Goal: Check status: Check status

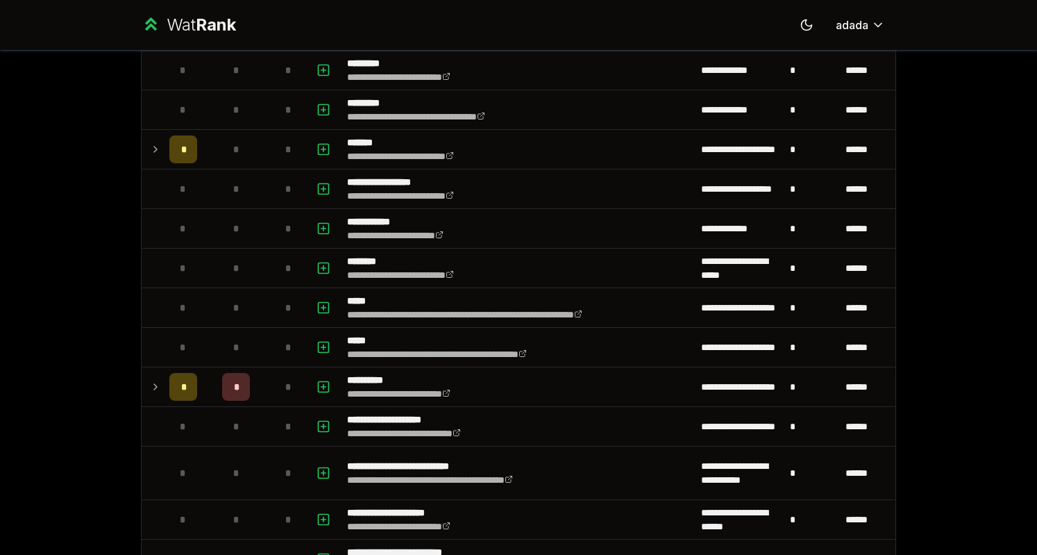
scroll to position [160, 0]
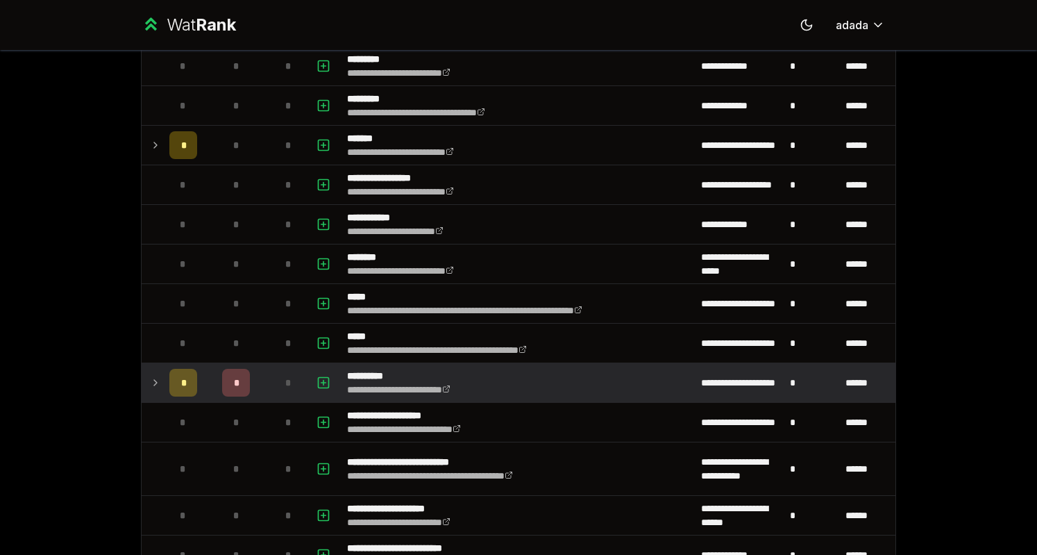
click at [144, 385] on td at bounding box center [153, 382] width 22 height 39
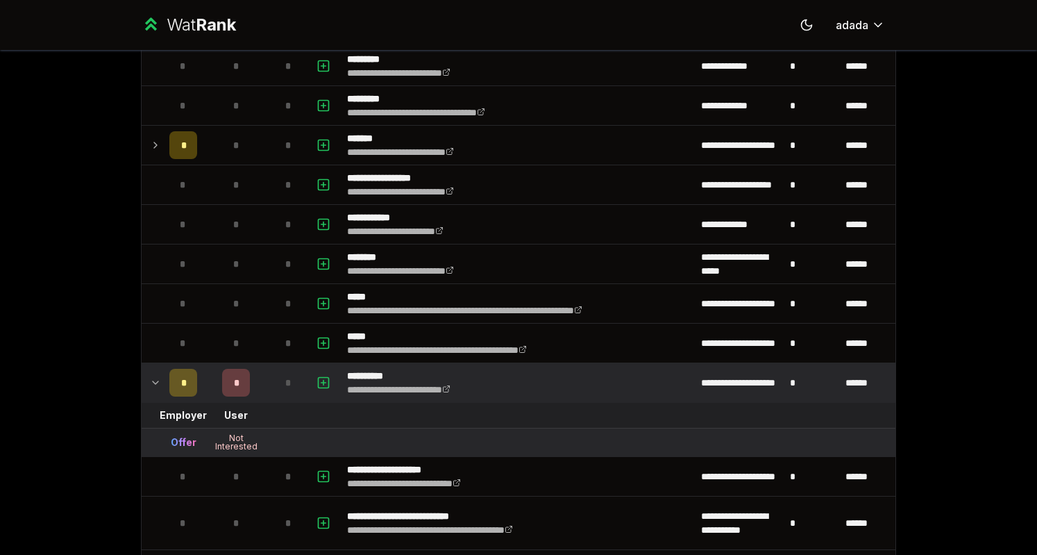
click at [144, 381] on td at bounding box center [153, 382] width 22 height 39
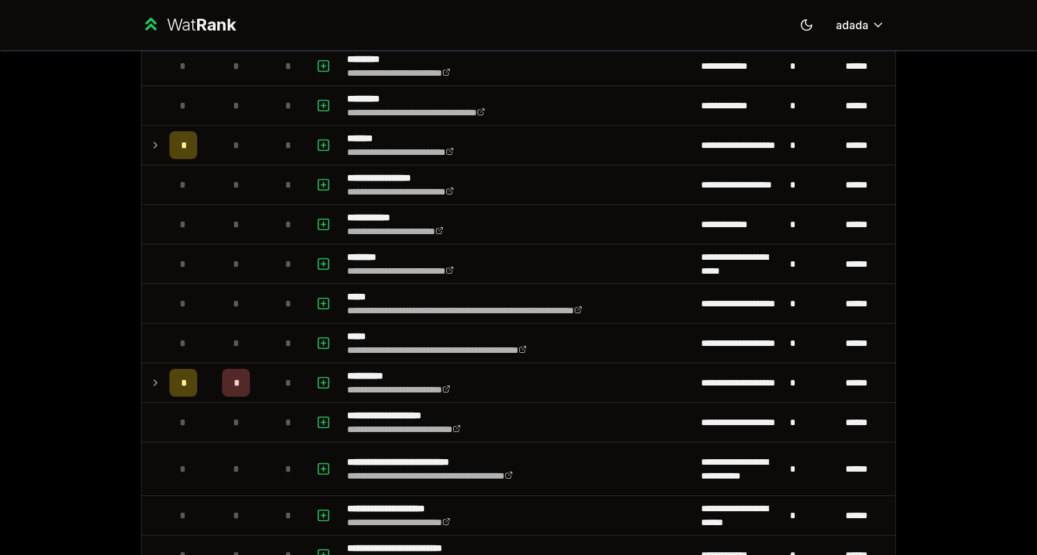
scroll to position [0, 0]
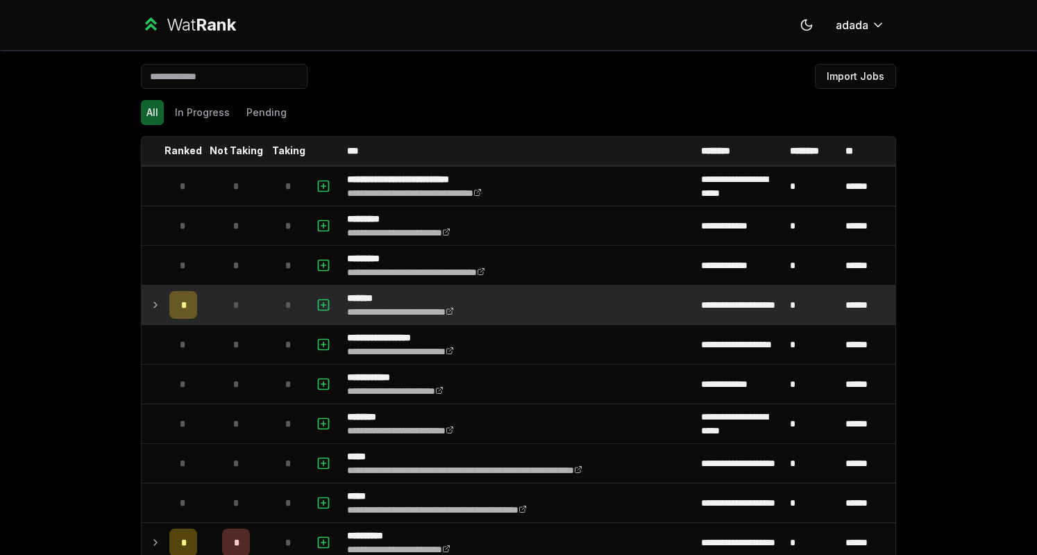
click at [150, 304] on icon at bounding box center [155, 304] width 11 height 17
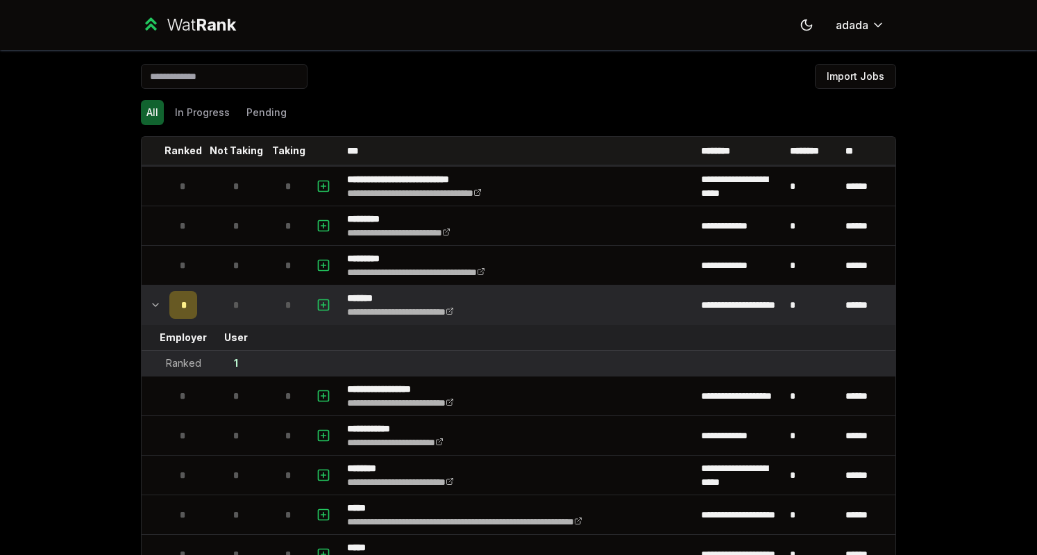
click at [150, 304] on icon at bounding box center [155, 304] width 11 height 17
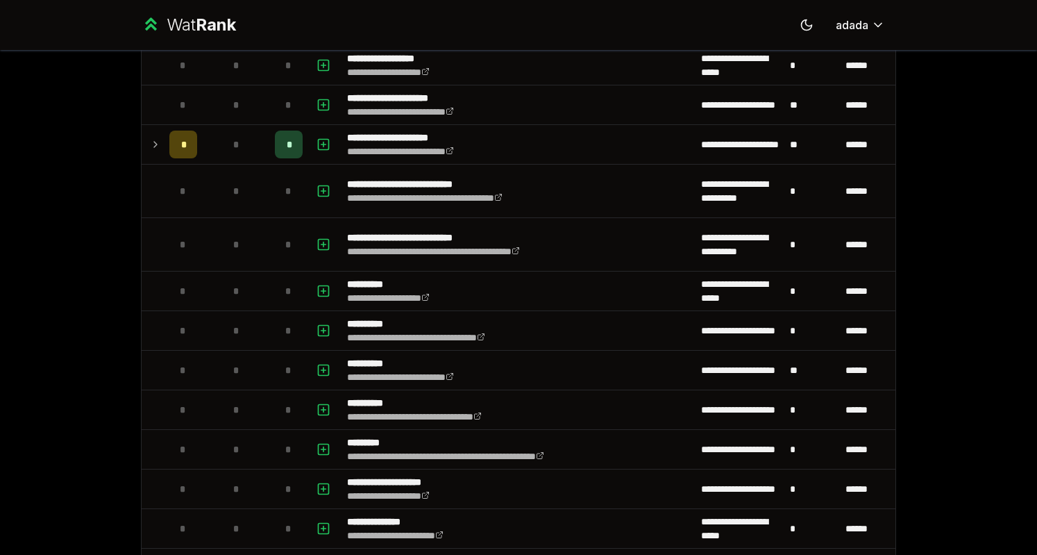
scroll to position [1546, 0]
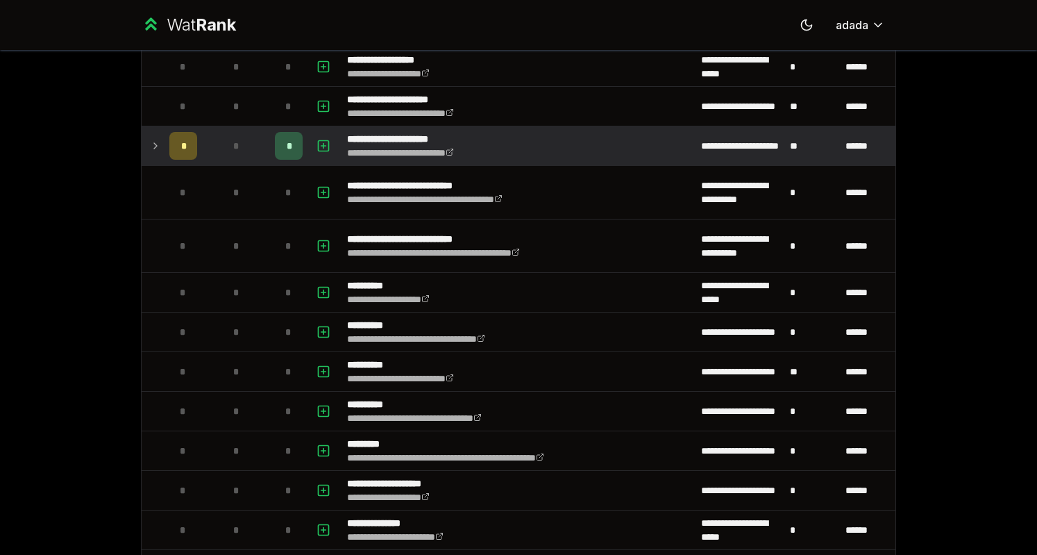
click at [149, 149] on td at bounding box center [153, 145] width 22 height 39
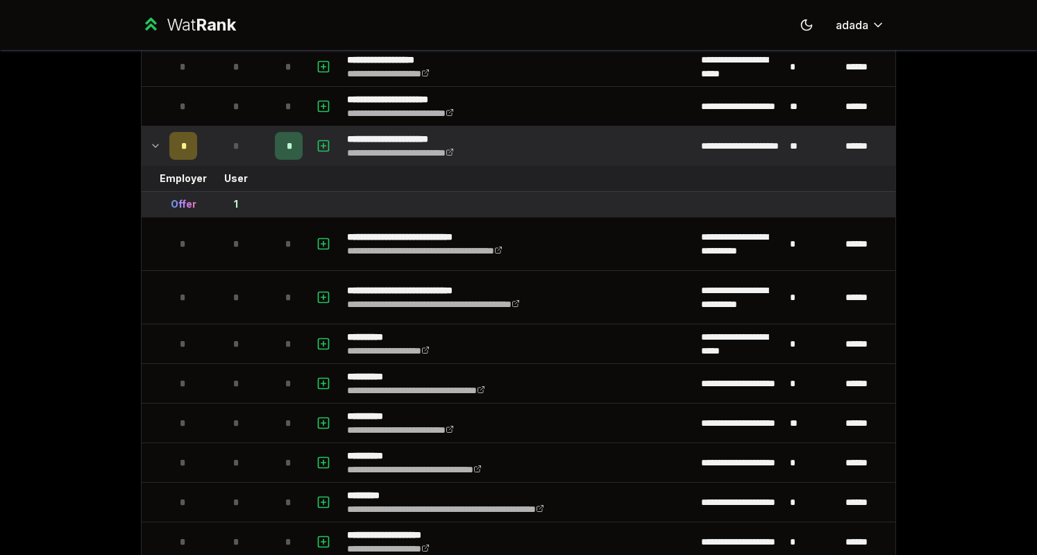
click at [149, 149] on td at bounding box center [153, 145] width 22 height 39
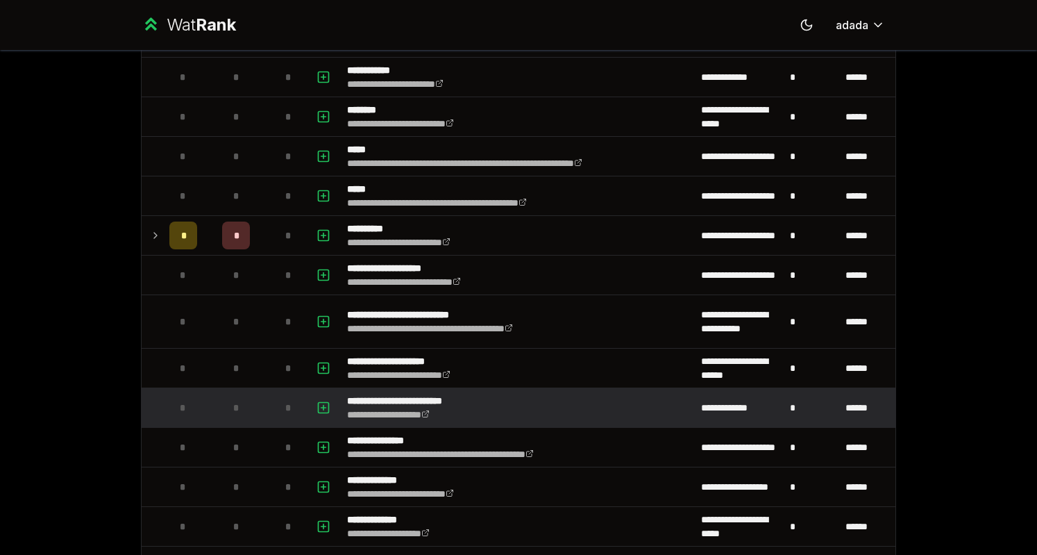
scroll to position [362, 0]
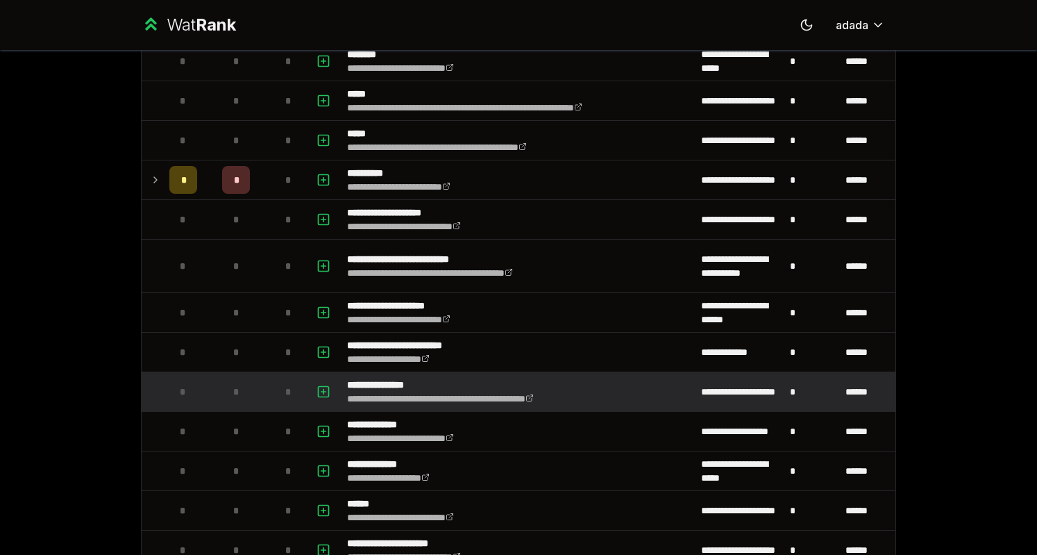
click at [146, 394] on td at bounding box center [153, 391] width 22 height 39
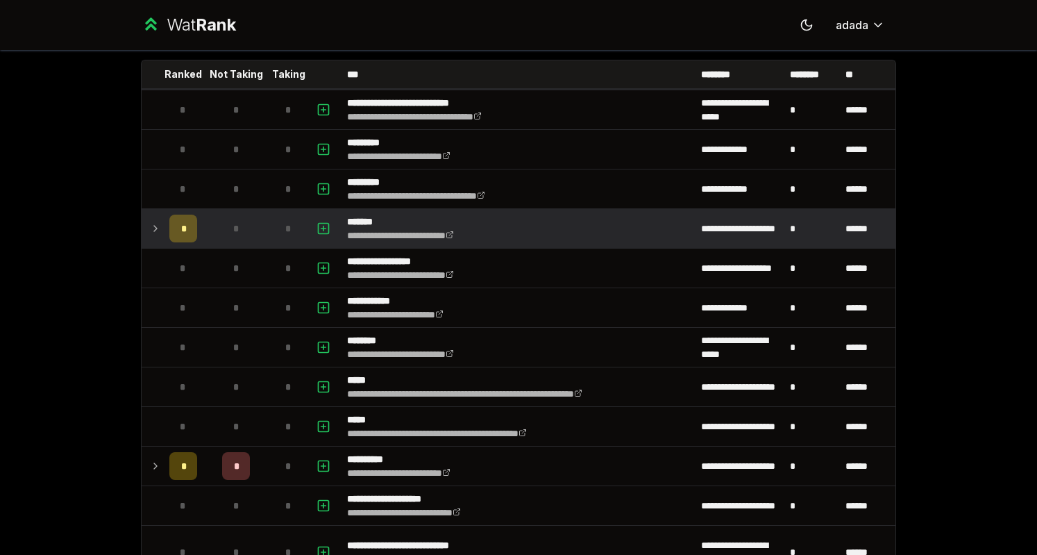
scroll to position [0, 0]
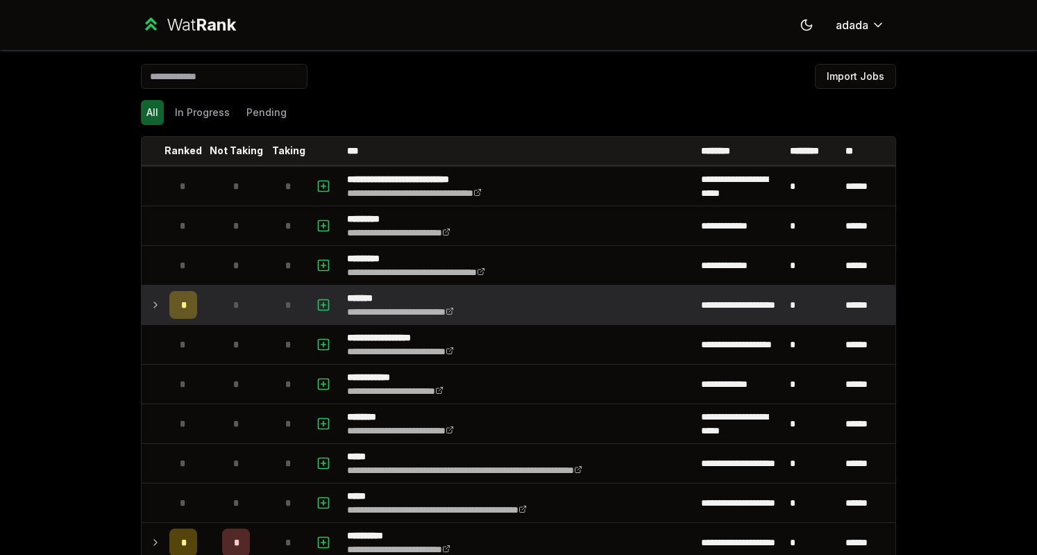
click at [142, 295] on td at bounding box center [153, 304] width 22 height 39
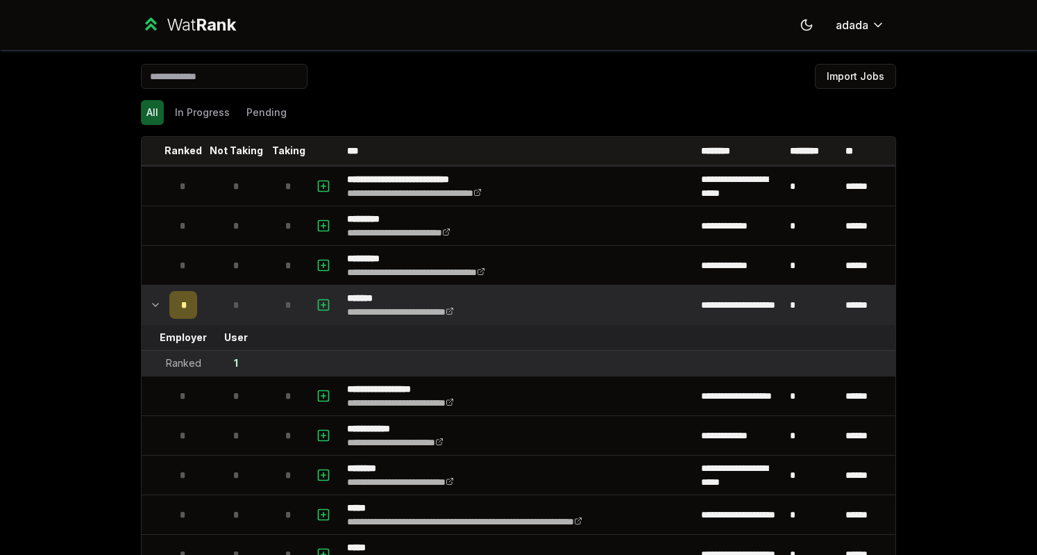
click at [150, 303] on icon at bounding box center [155, 304] width 11 height 17
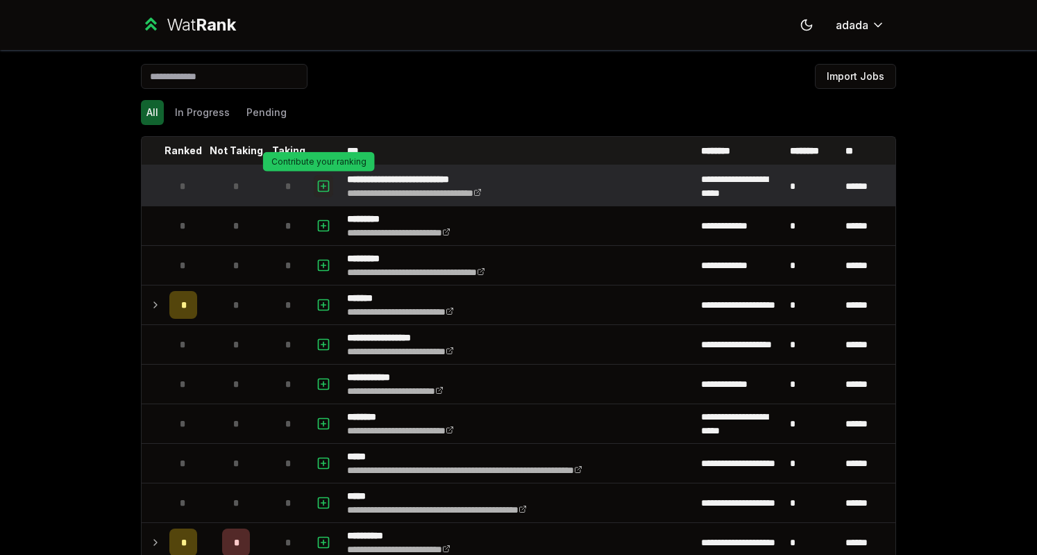
click at [323, 187] on icon "button" at bounding box center [323, 185] width 0 height 5
select select
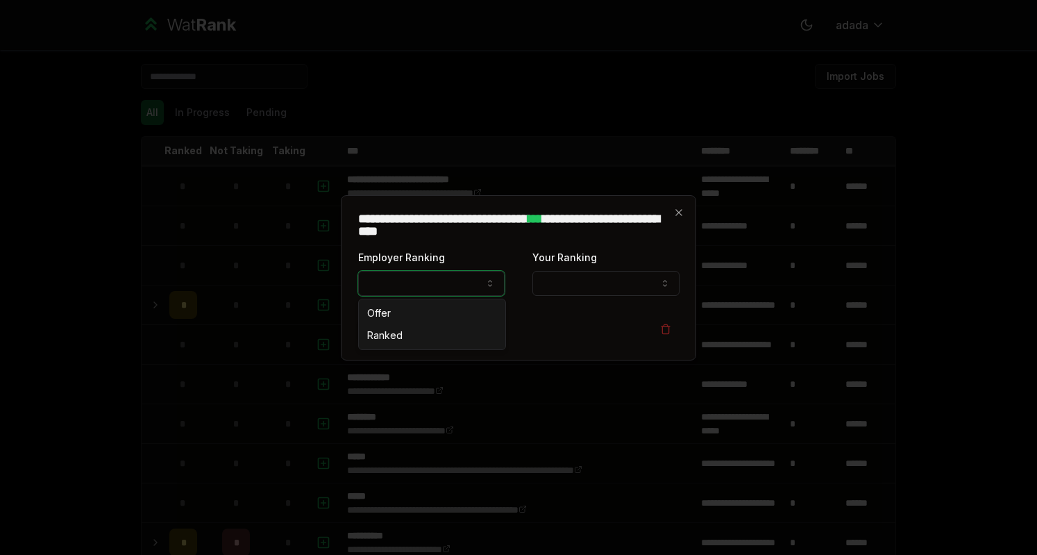
click at [457, 283] on button "Employer Ranking" at bounding box center [431, 283] width 146 height 25
click at [512, 256] on div "**********" at bounding box center [518, 272] width 321 height 47
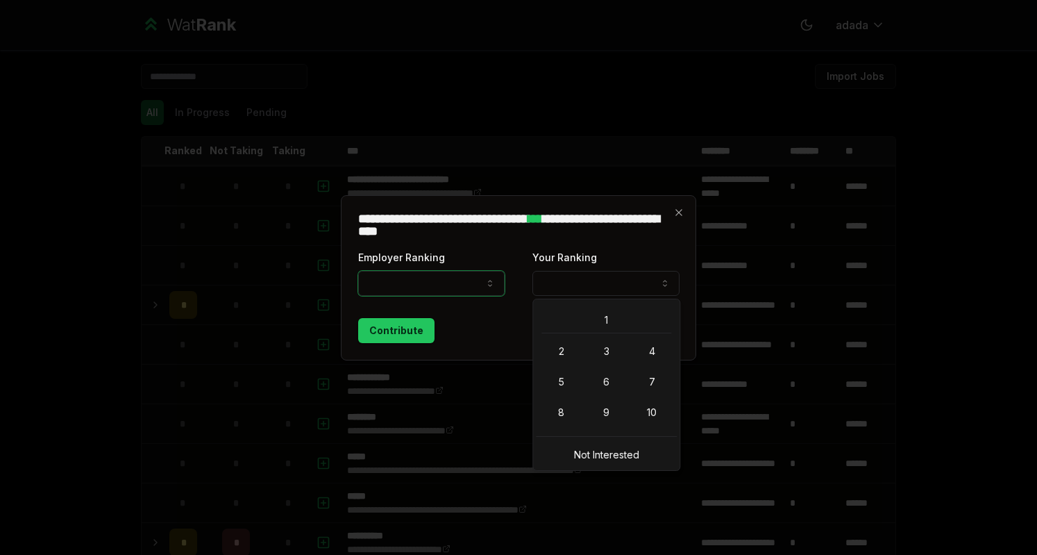
click at [576, 276] on button "Your Ranking" at bounding box center [605, 283] width 146 height 25
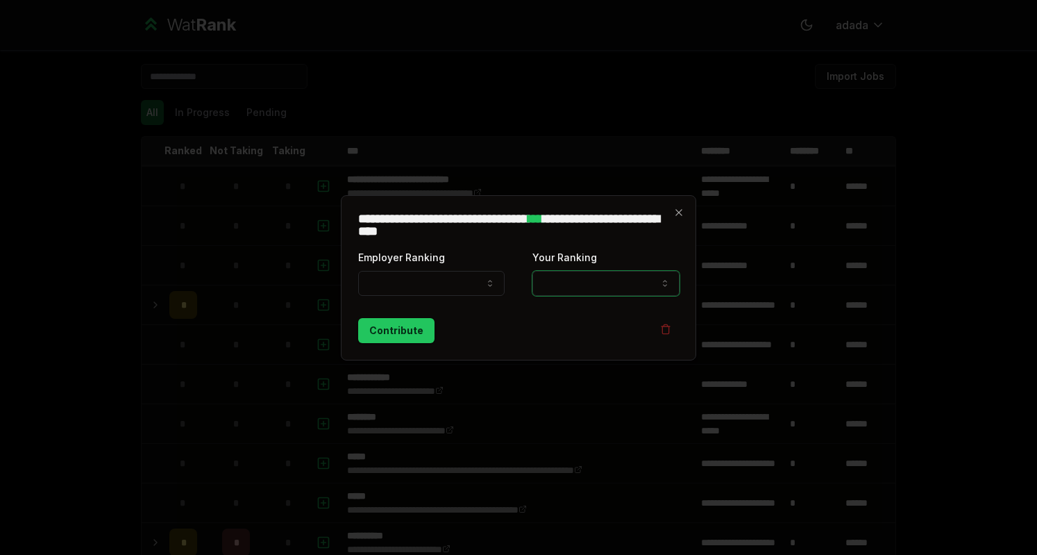
click at [680, 217] on div "**********" at bounding box center [518, 277] width 355 height 165
click at [676, 212] on icon "button" at bounding box center [678, 212] width 11 height 11
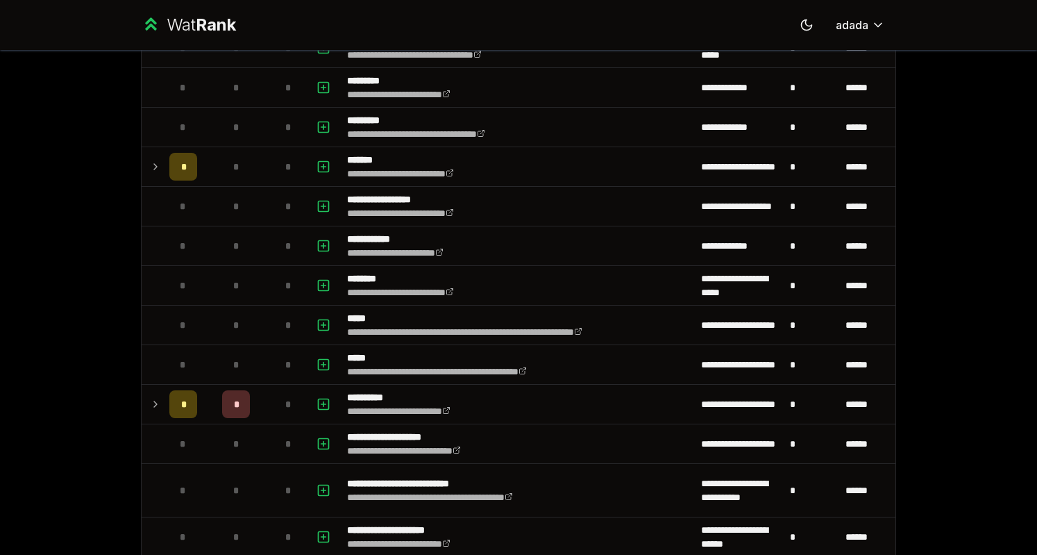
scroll to position [140, 0]
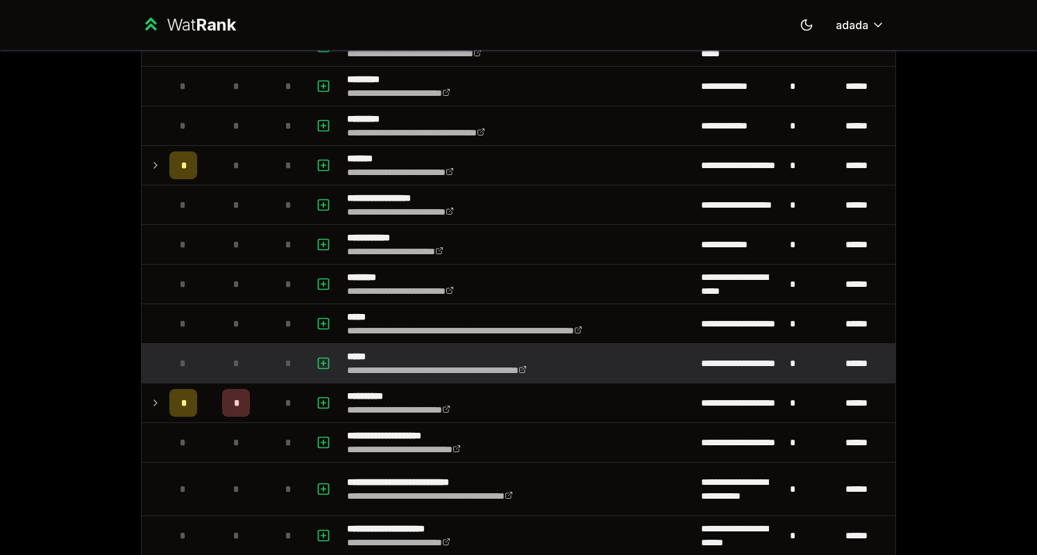
click at [175, 353] on div "*" at bounding box center [183, 363] width 28 height 28
click at [317, 357] on icon "button" at bounding box center [324, 363] width 14 height 17
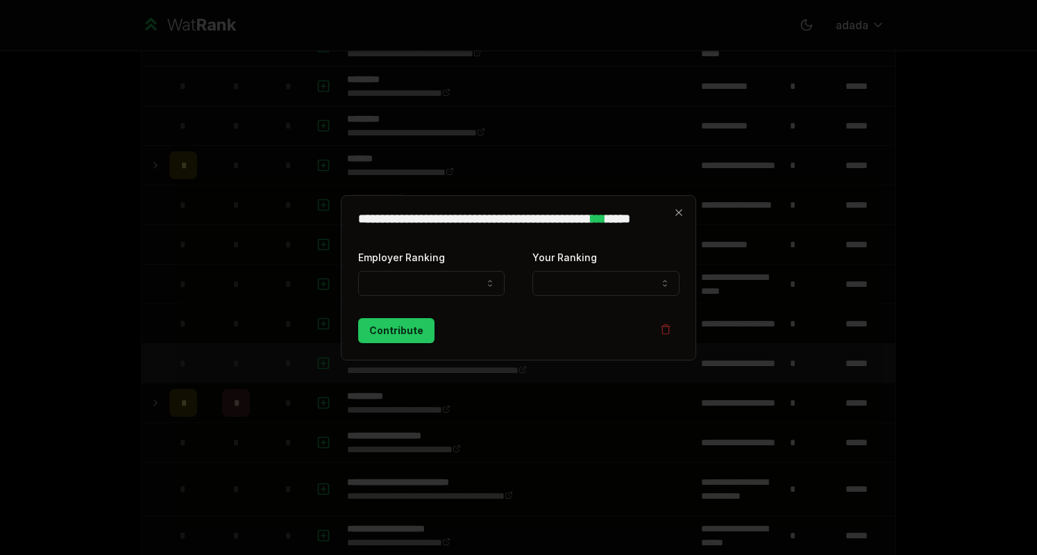
select select
click at [399, 283] on button "Employer Ranking" at bounding box center [431, 283] width 146 height 25
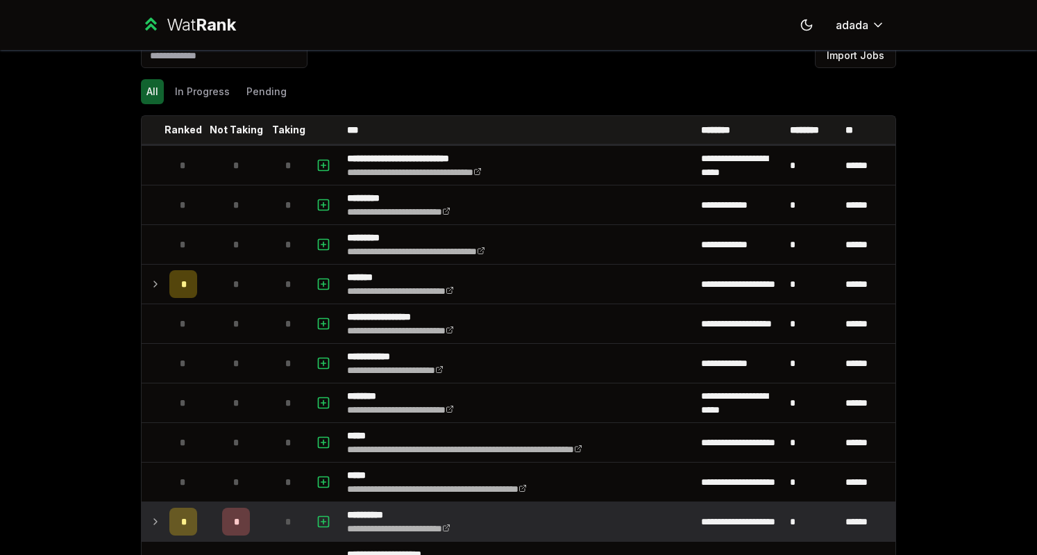
scroll to position [0, 0]
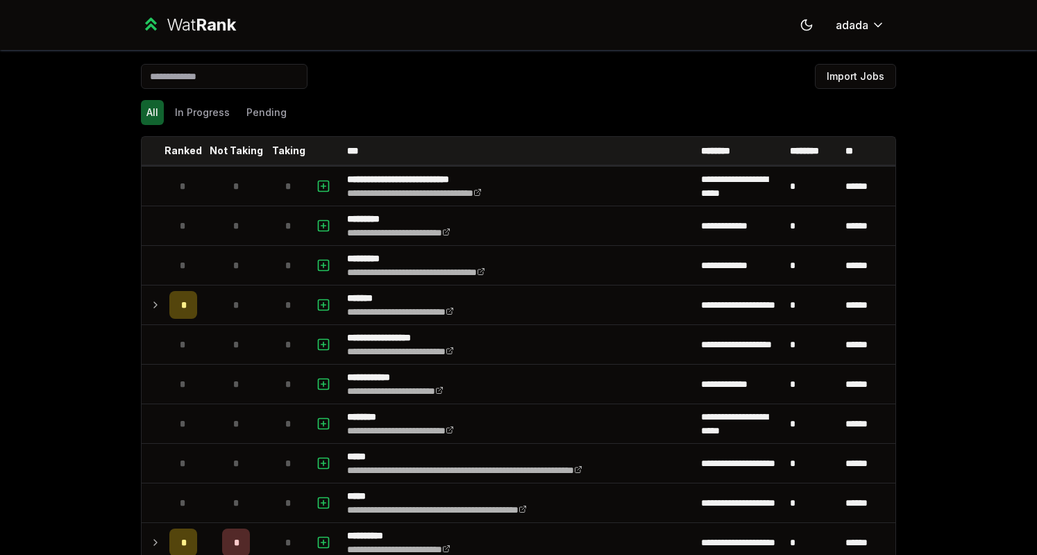
click at [53, 178] on div "**********" at bounding box center [518, 277] width 1037 height 555
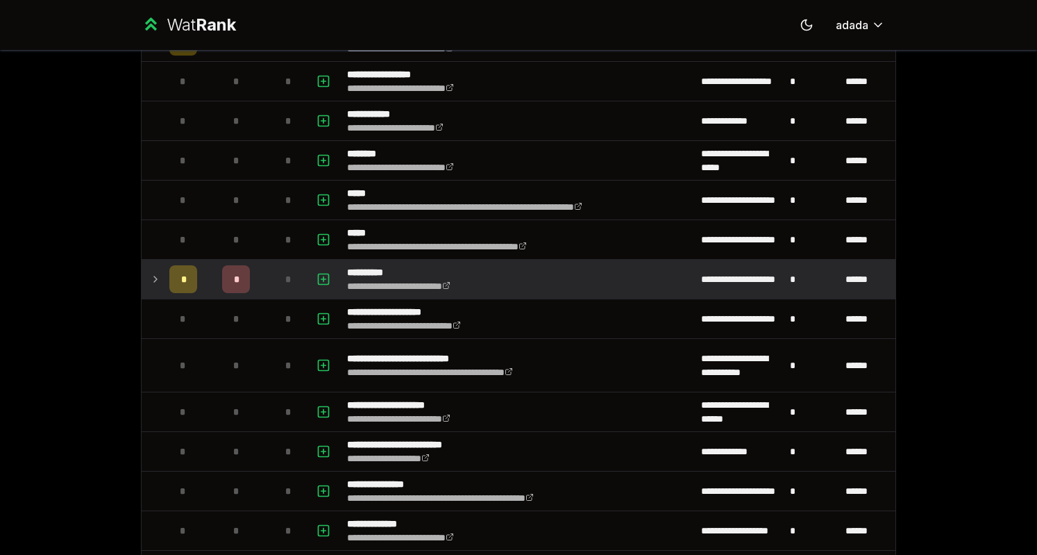
scroll to position [289, 0]
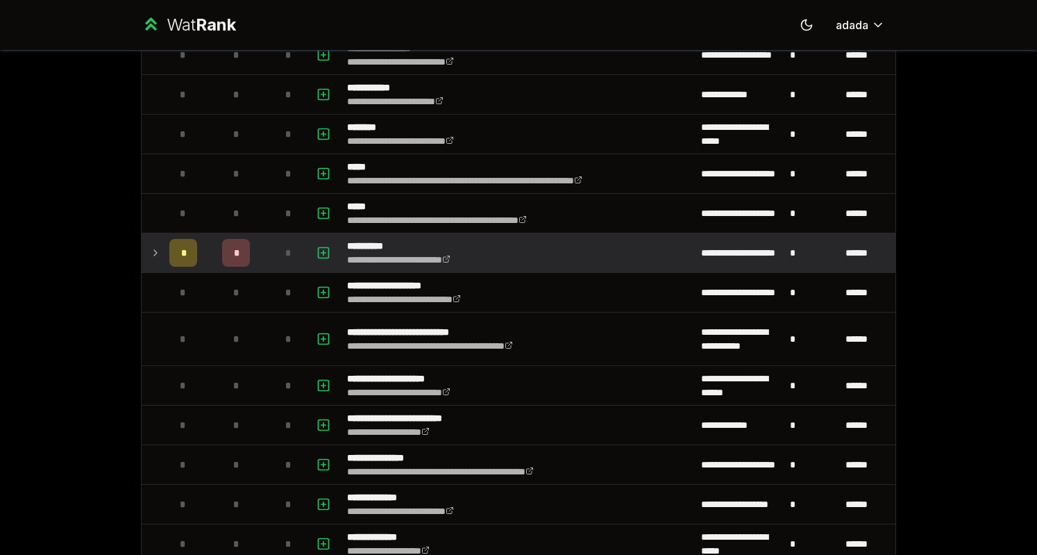
click at [150, 255] on icon at bounding box center [155, 252] width 11 height 17
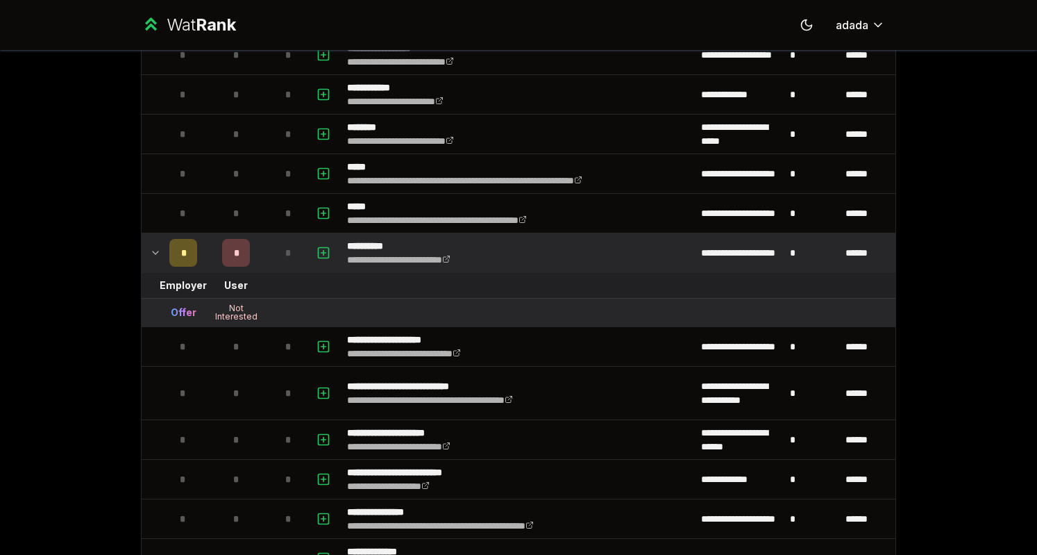
click at [153, 251] on icon at bounding box center [156, 252] width 6 height 3
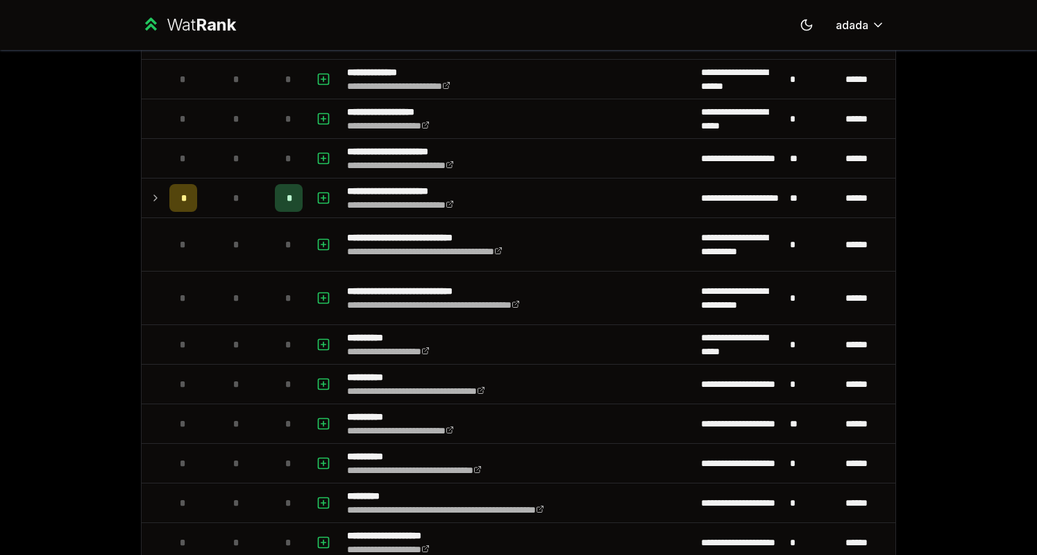
scroll to position [1488, 0]
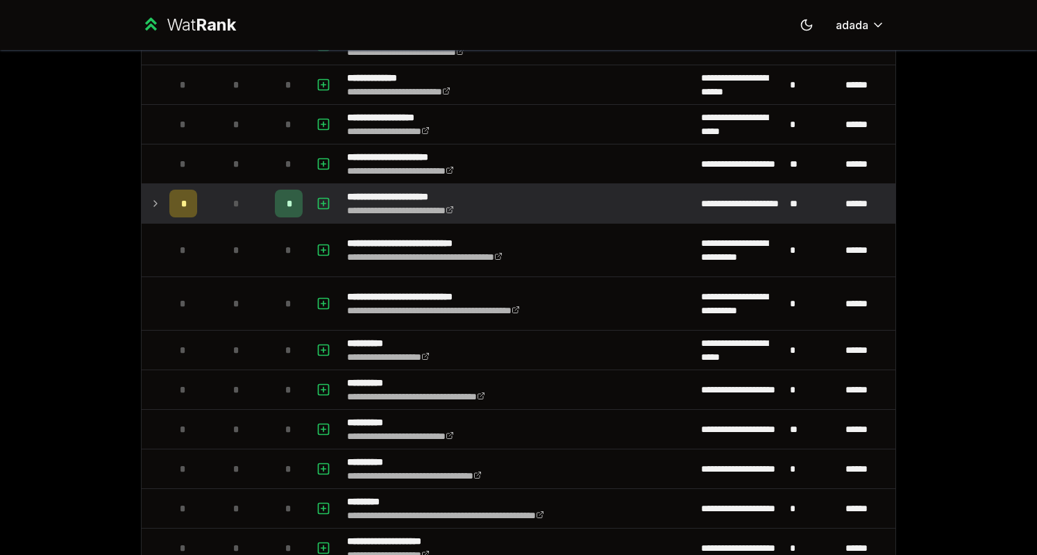
click at [150, 195] on icon at bounding box center [155, 203] width 11 height 17
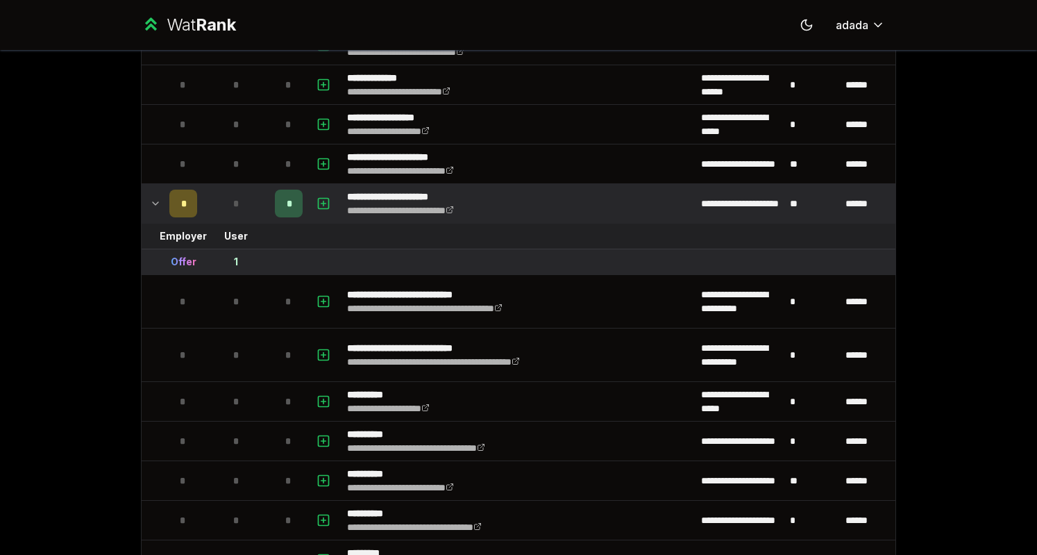
click at [150, 195] on icon at bounding box center [155, 203] width 11 height 17
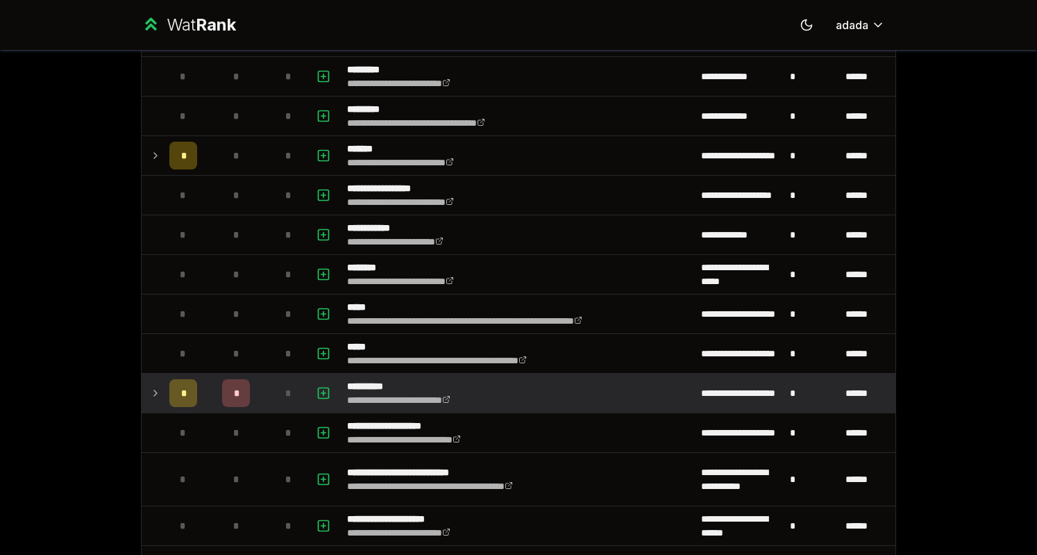
scroll to position [0, 0]
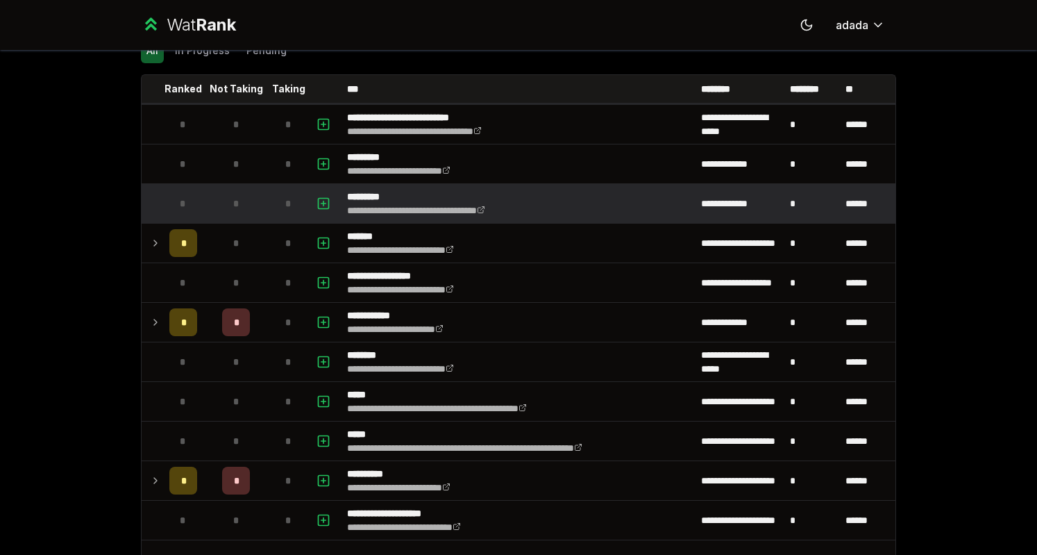
scroll to position [62, 0]
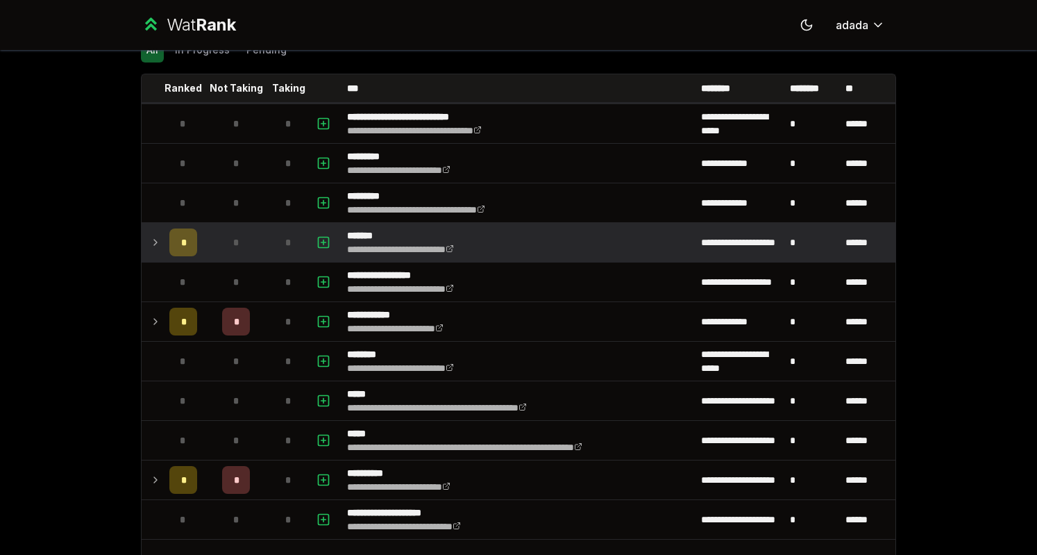
click at [150, 235] on icon at bounding box center [155, 242] width 11 height 17
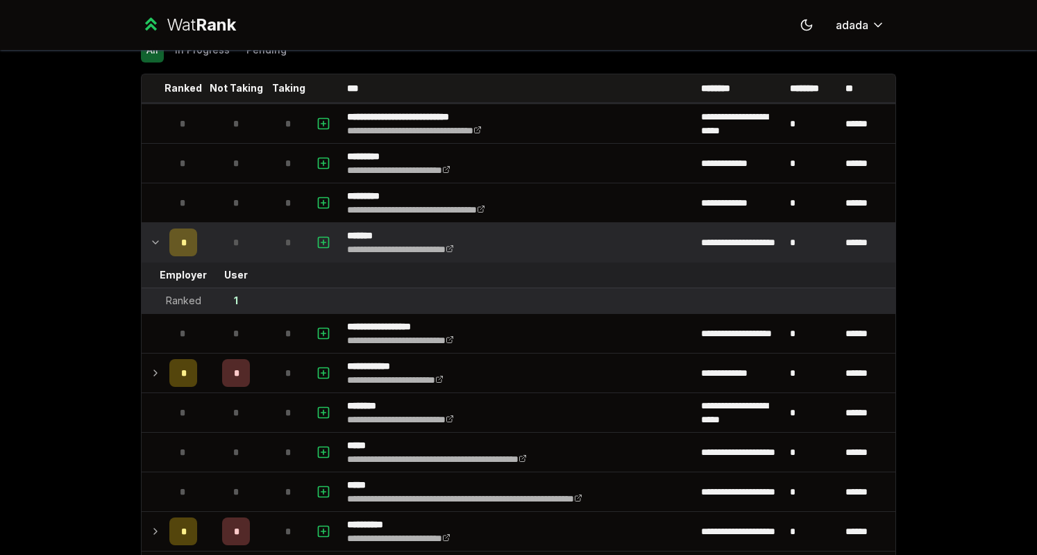
click at [150, 235] on icon at bounding box center [155, 242] width 11 height 17
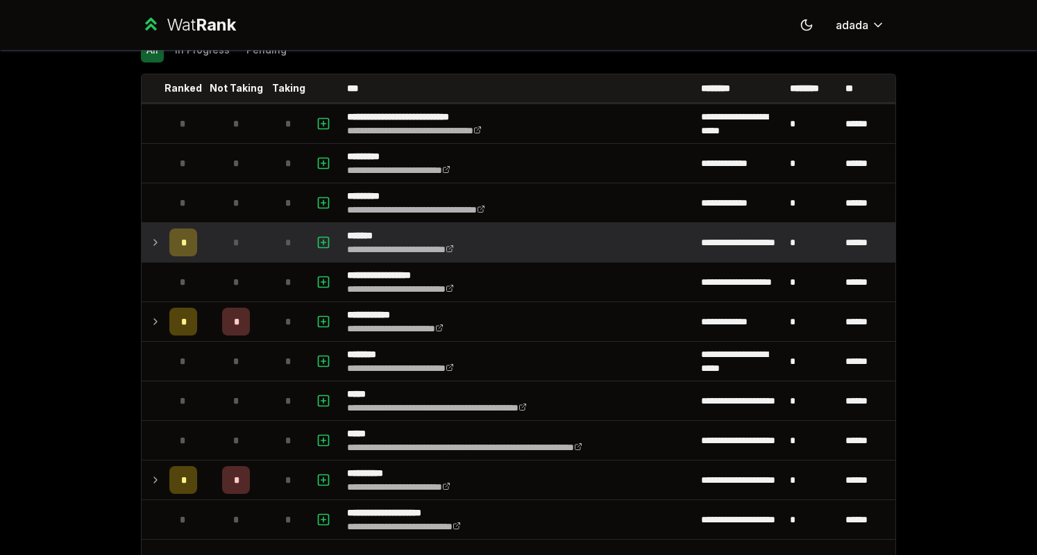
click at [97, 271] on div "**********" at bounding box center [518, 277] width 1037 height 555
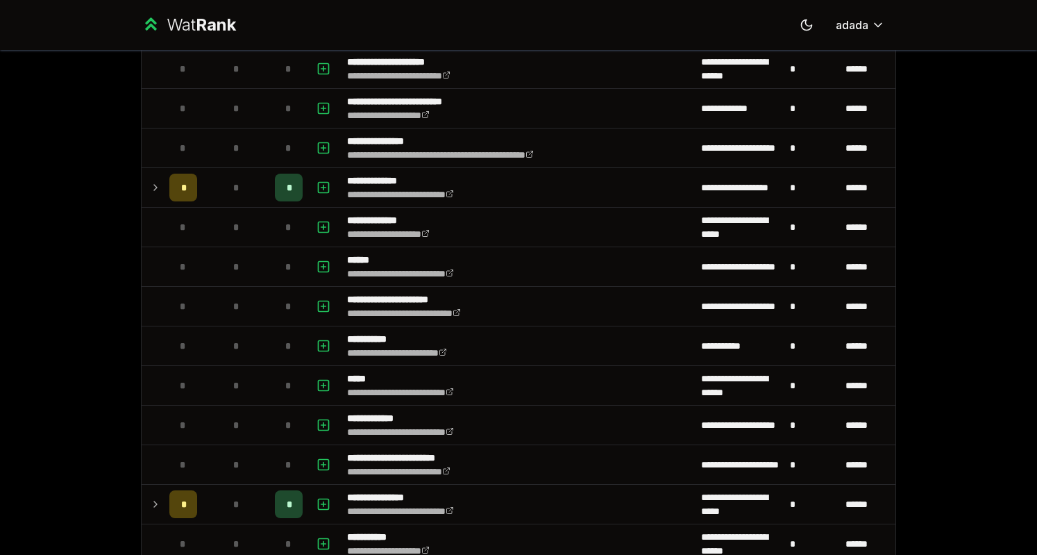
scroll to position [607, 0]
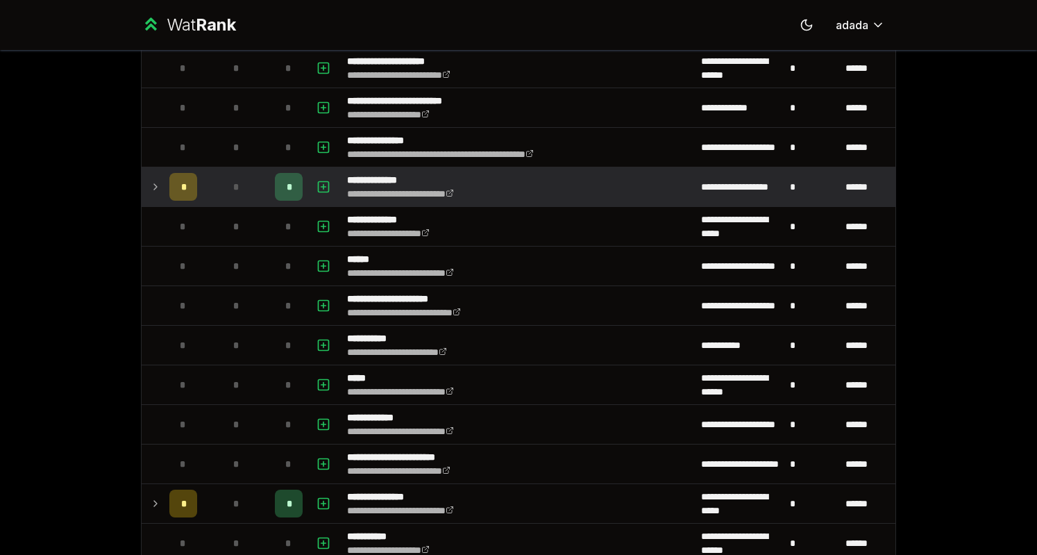
click at [145, 171] on td at bounding box center [153, 186] width 22 height 39
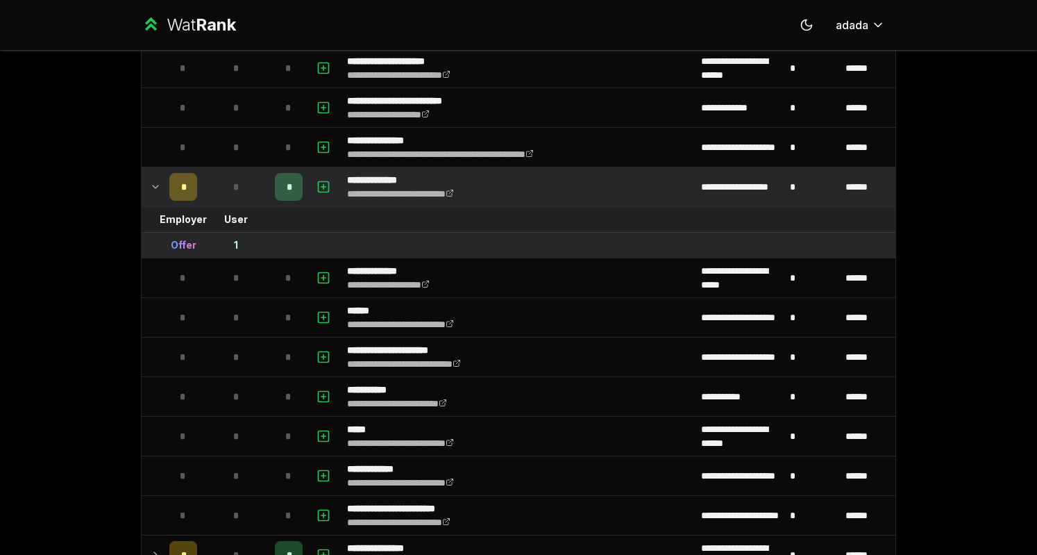
click at [150, 178] on icon at bounding box center [155, 186] width 11 height 17
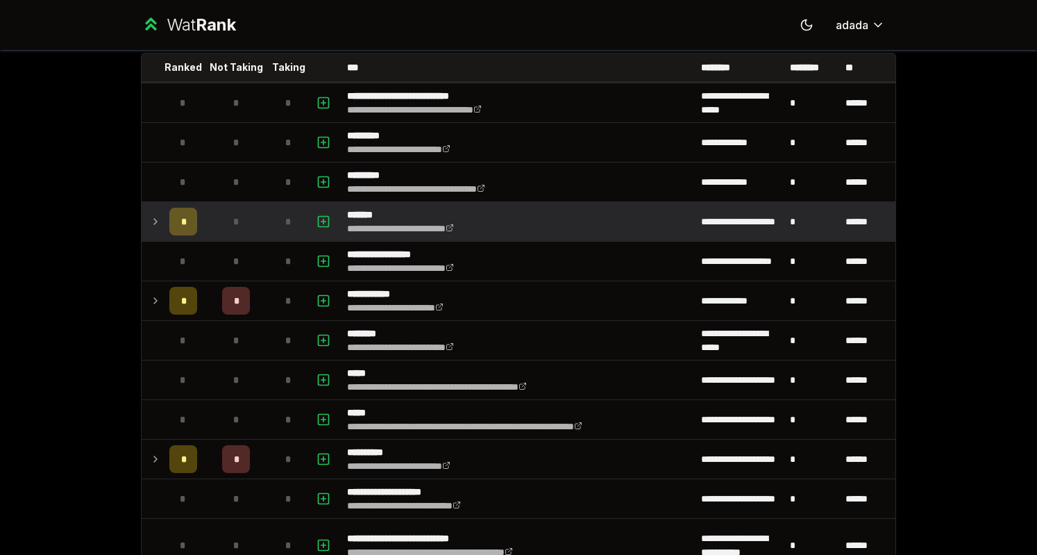
scroll to position [0, 0]
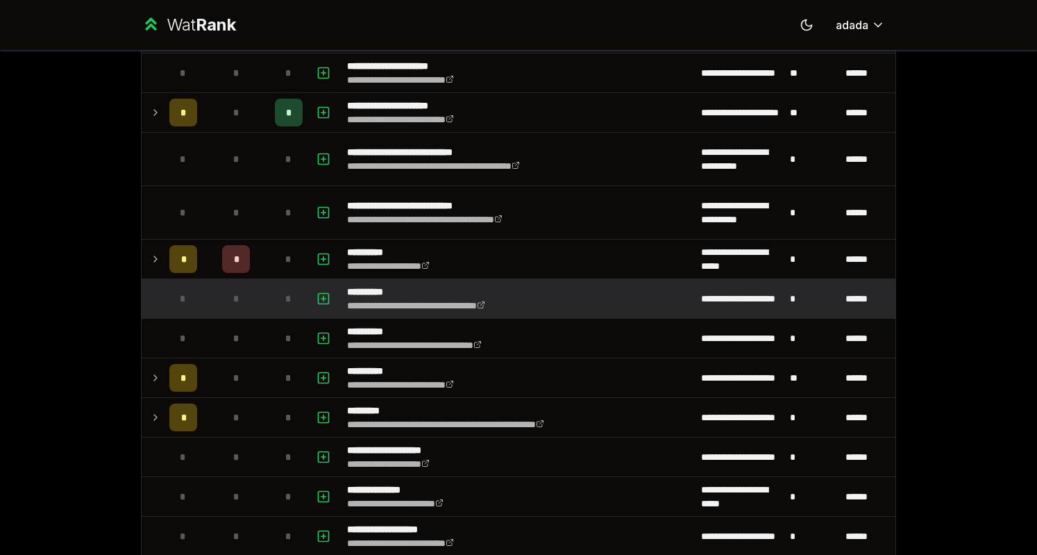
scroll to position [1747, 0]
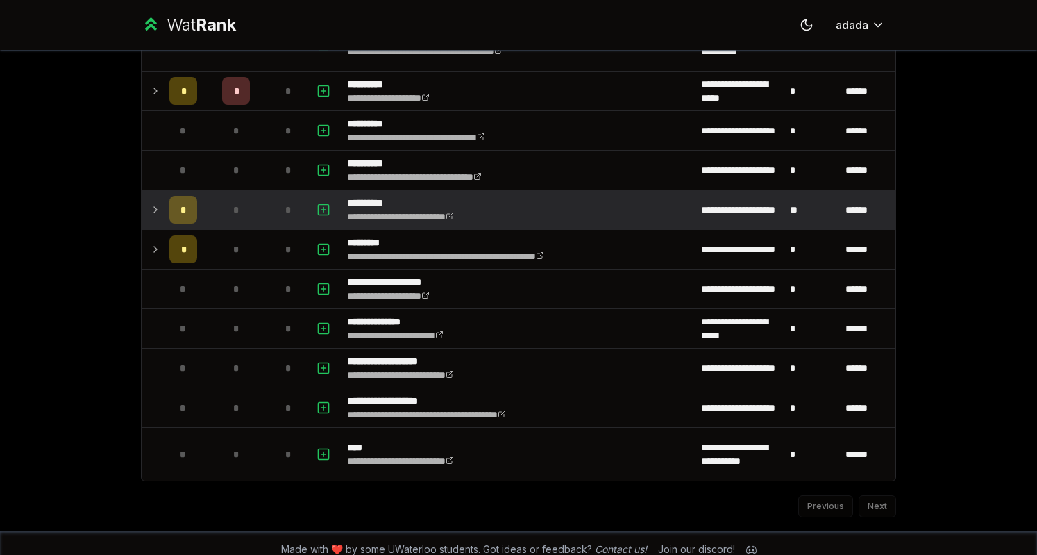
click at [144, 195] on td at bounding box center [153, 209] width 22 height 39
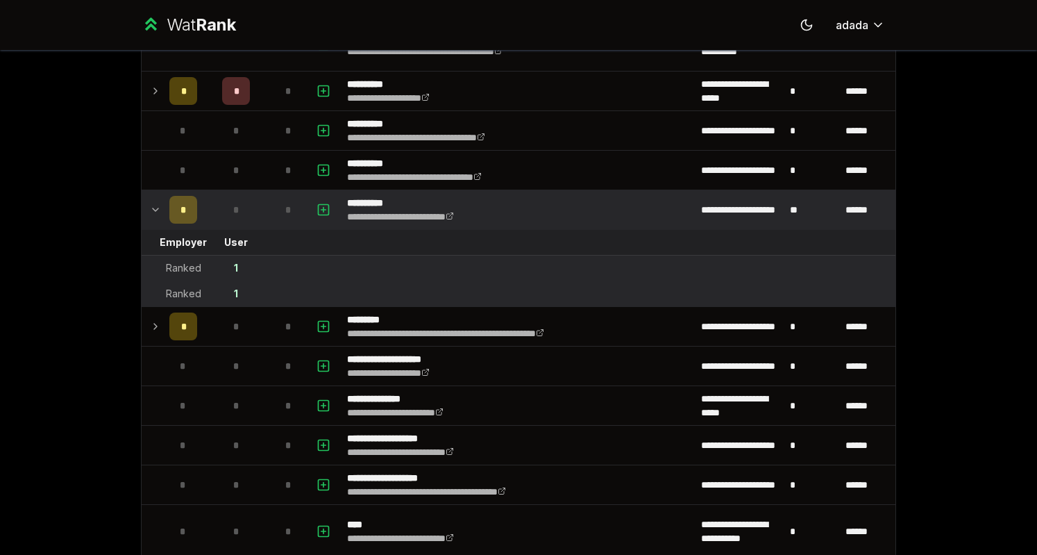
click at [150, 201] on icon at bounding box center [155, 209] width 11 height 17
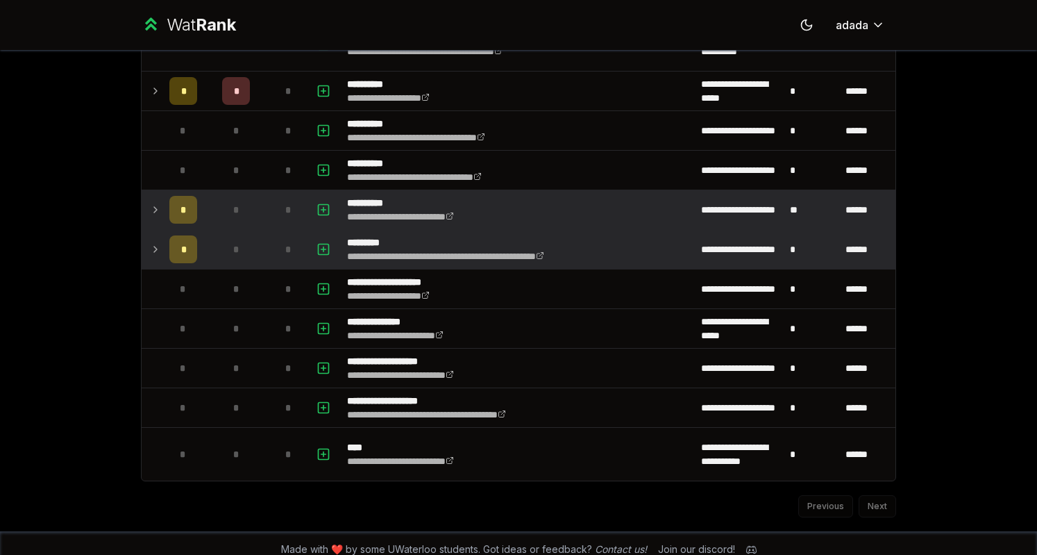
click at [150, 241] on icon at bounding box center [155, 249] width 11 height 17
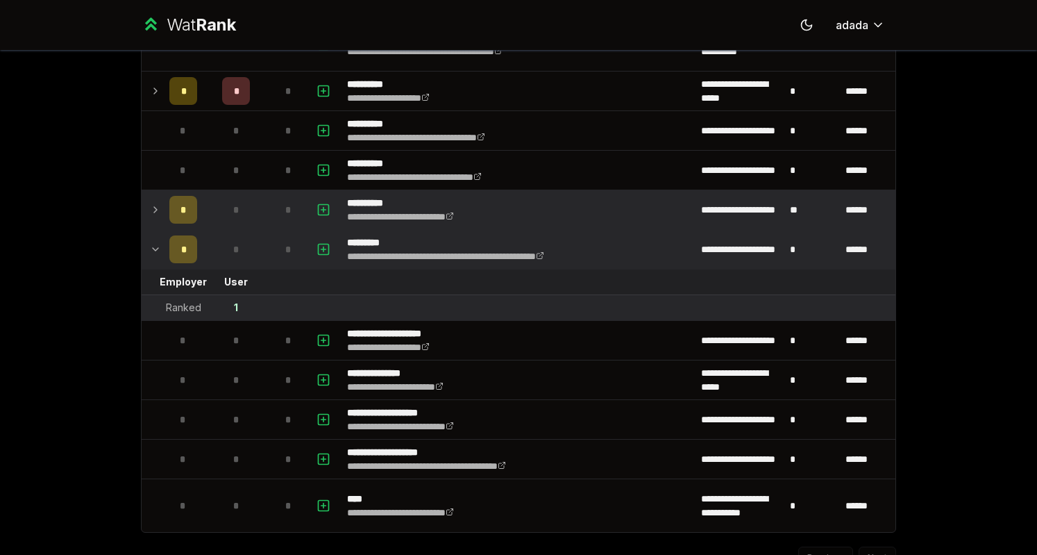
click at [150, 241] on icon at bounding box center [155, 249] width 11 height 17
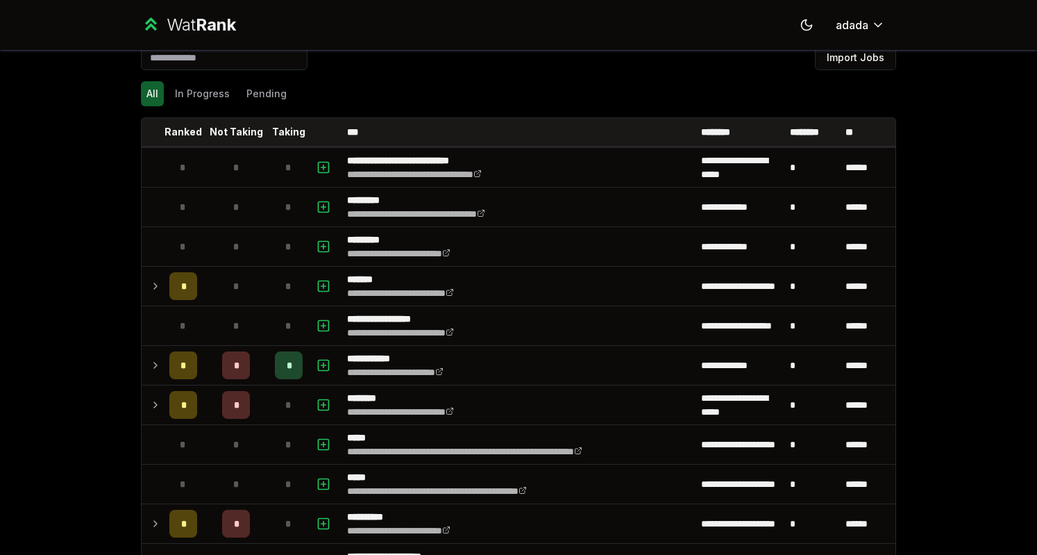
scroll to position [19, 0]
